Goal: Transaction & Acquisition: Book appointment/travel/reservation

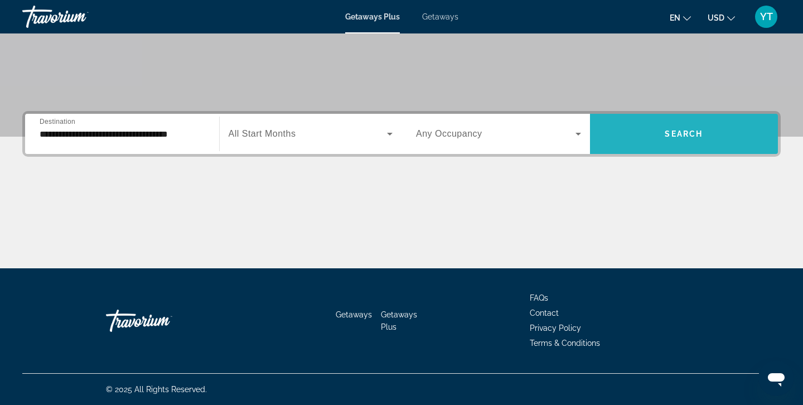
click at [654, 128] on span "Search widget" at bounding box center [684, 133] width 189 height 27
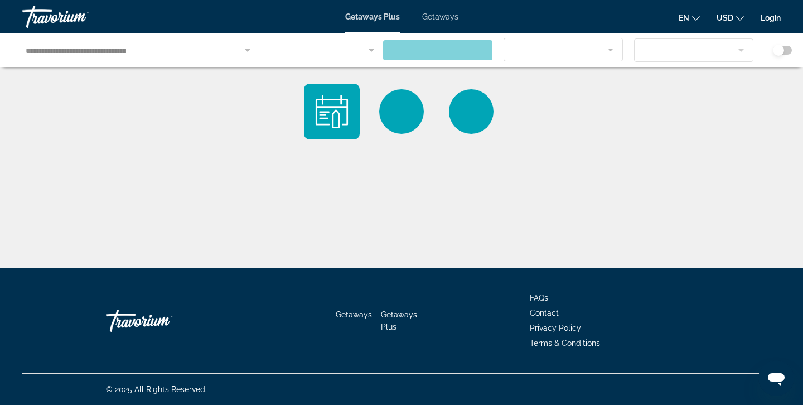
click at [770, 18] on link "Login" at bounding box center [771, 17] width 20 height 9
